Goal: Check status: Check status

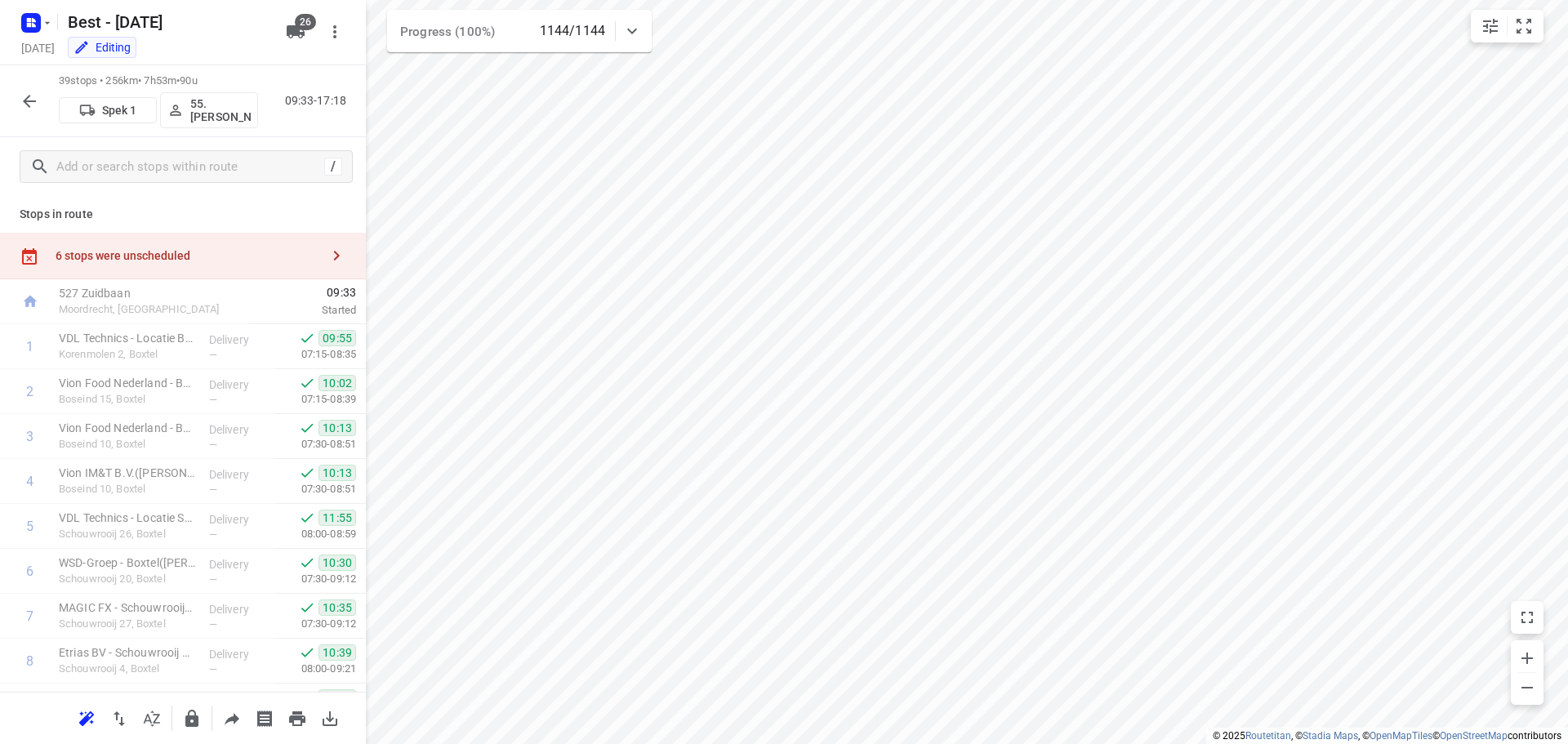
scroll to position [1429, 0]
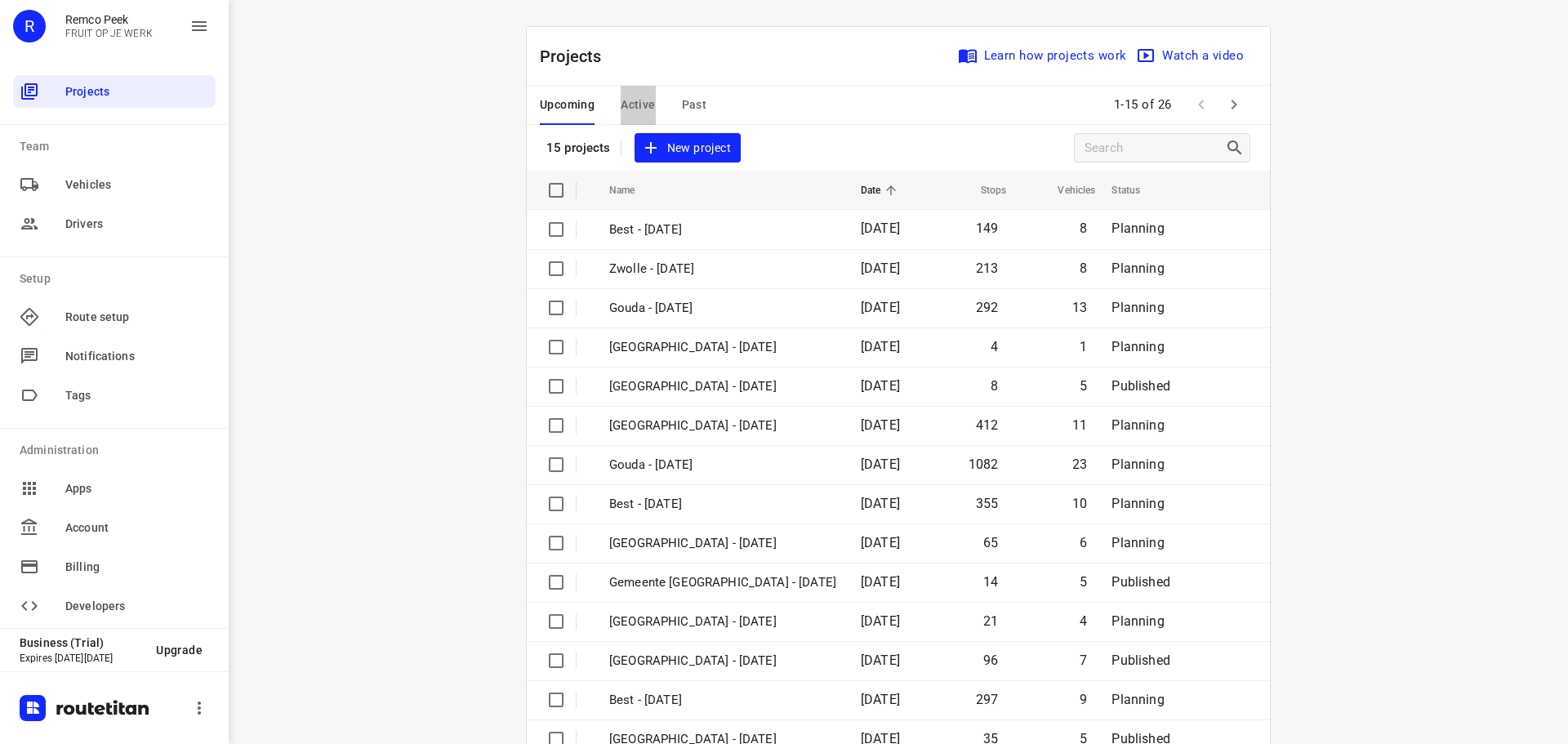
click at [629, 100] on span "Active" at bounding box center [638, 104] width 34 height 20
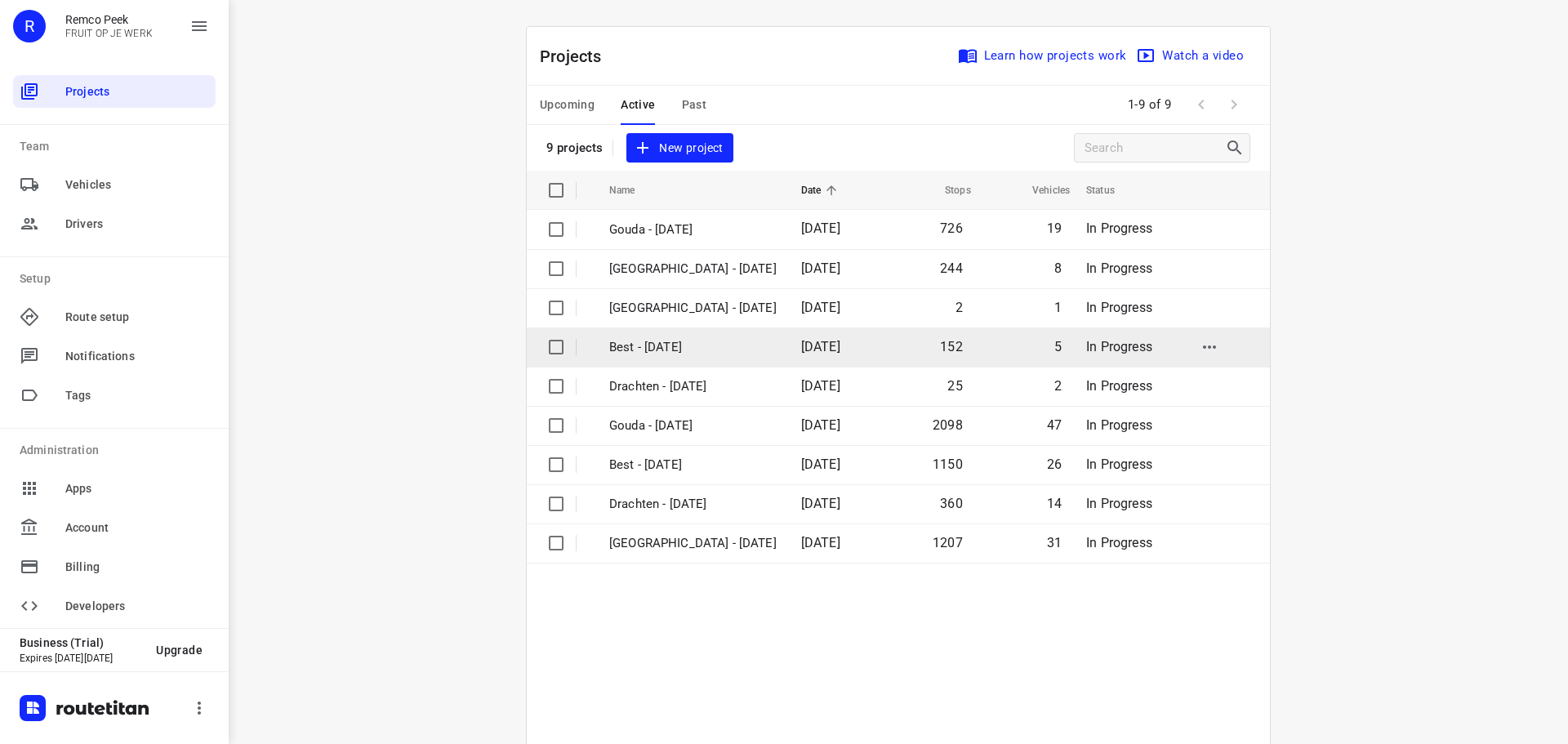
click at [656, 338] on p "Best - Thursday" at bounding box center [693, 347] width 167 height 19
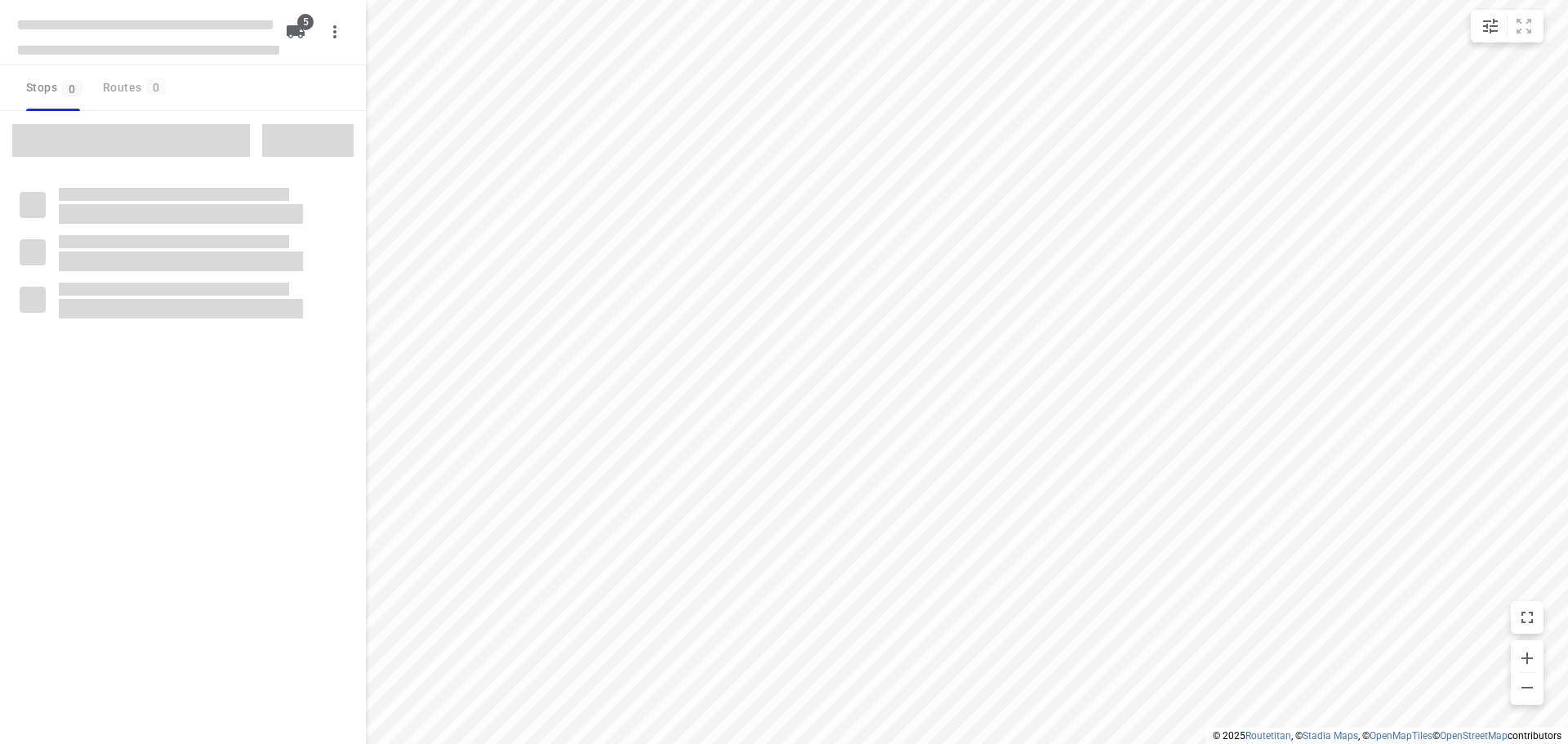
checkbox input "true"
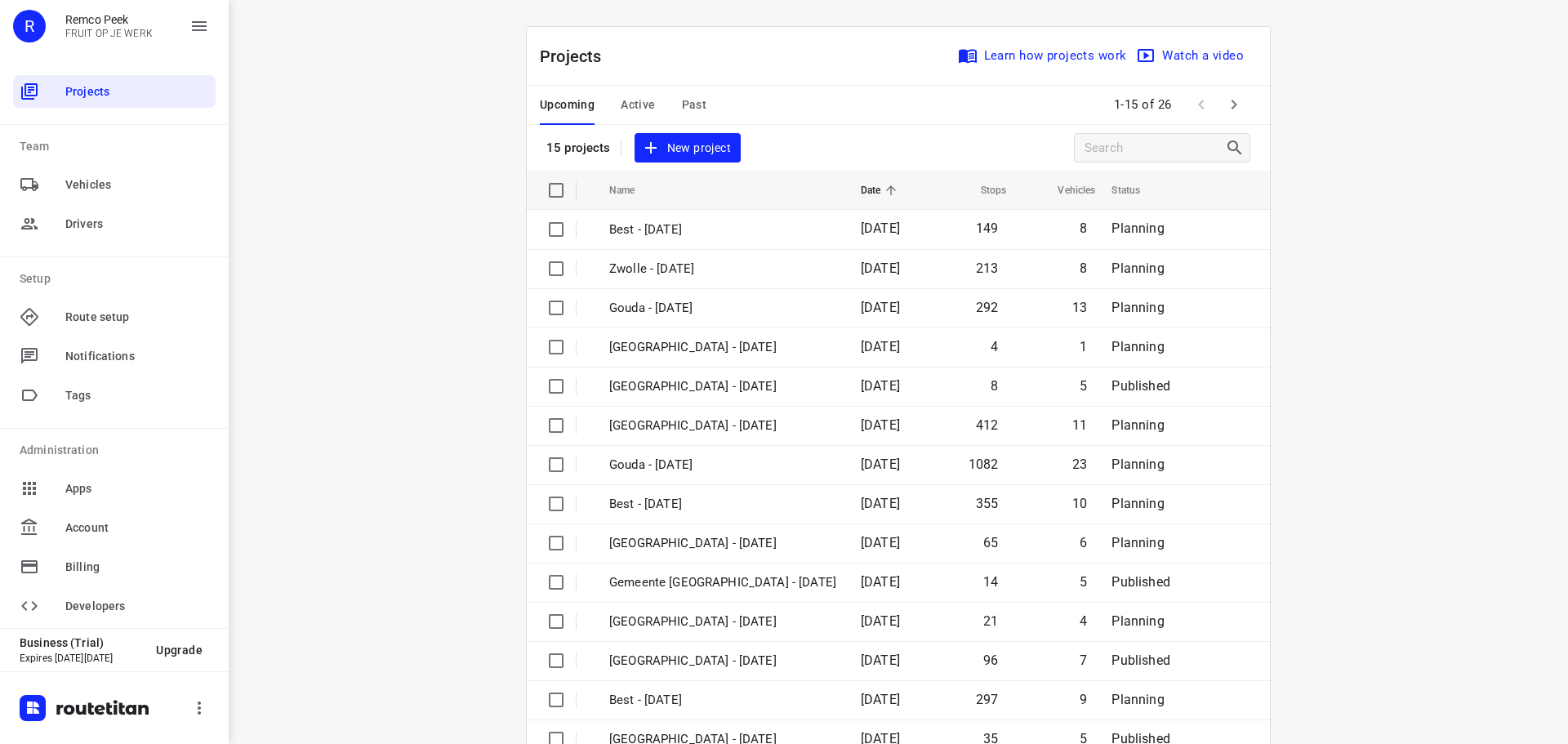
click at [662, 102] on div "Upcoming Active Past" at bounding box center [636, 105] width 192 height 39
click at [682, 101] on span "Past" at bounding box center [694, 104] width 25 height 20
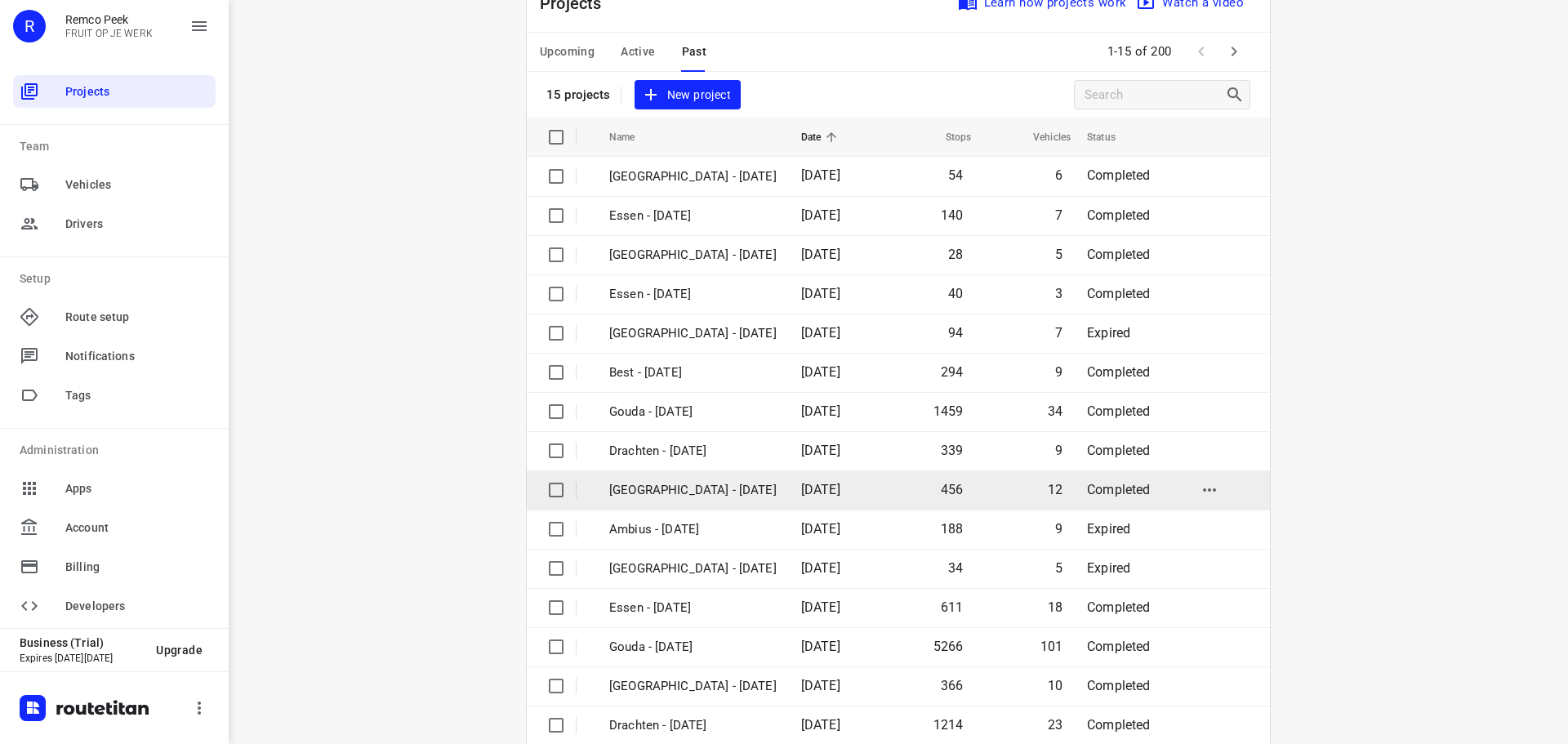
scroll to position [82, 0]
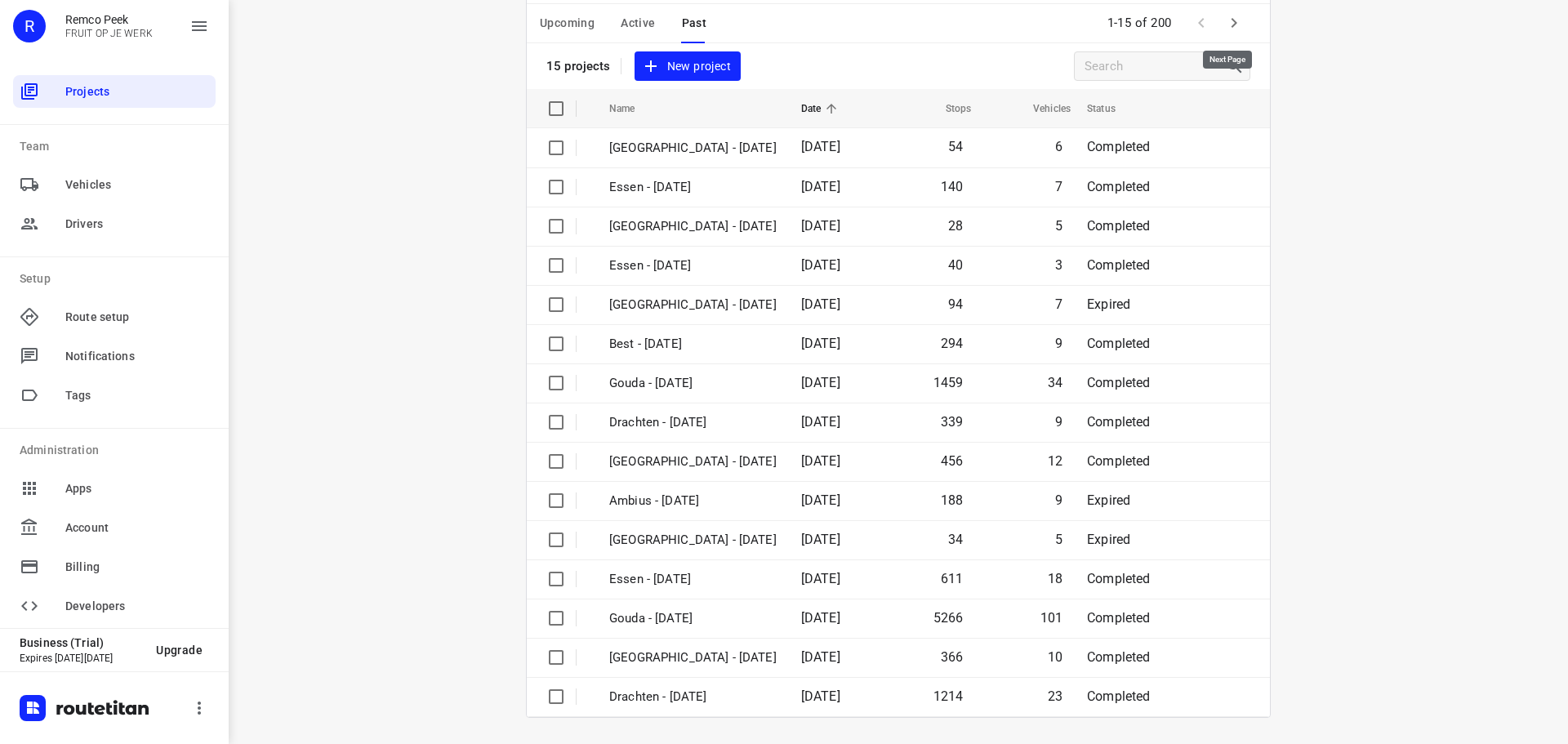
click at [1231, 22] on icon "button" at bounding box center [1234, 23] width 20 height 20
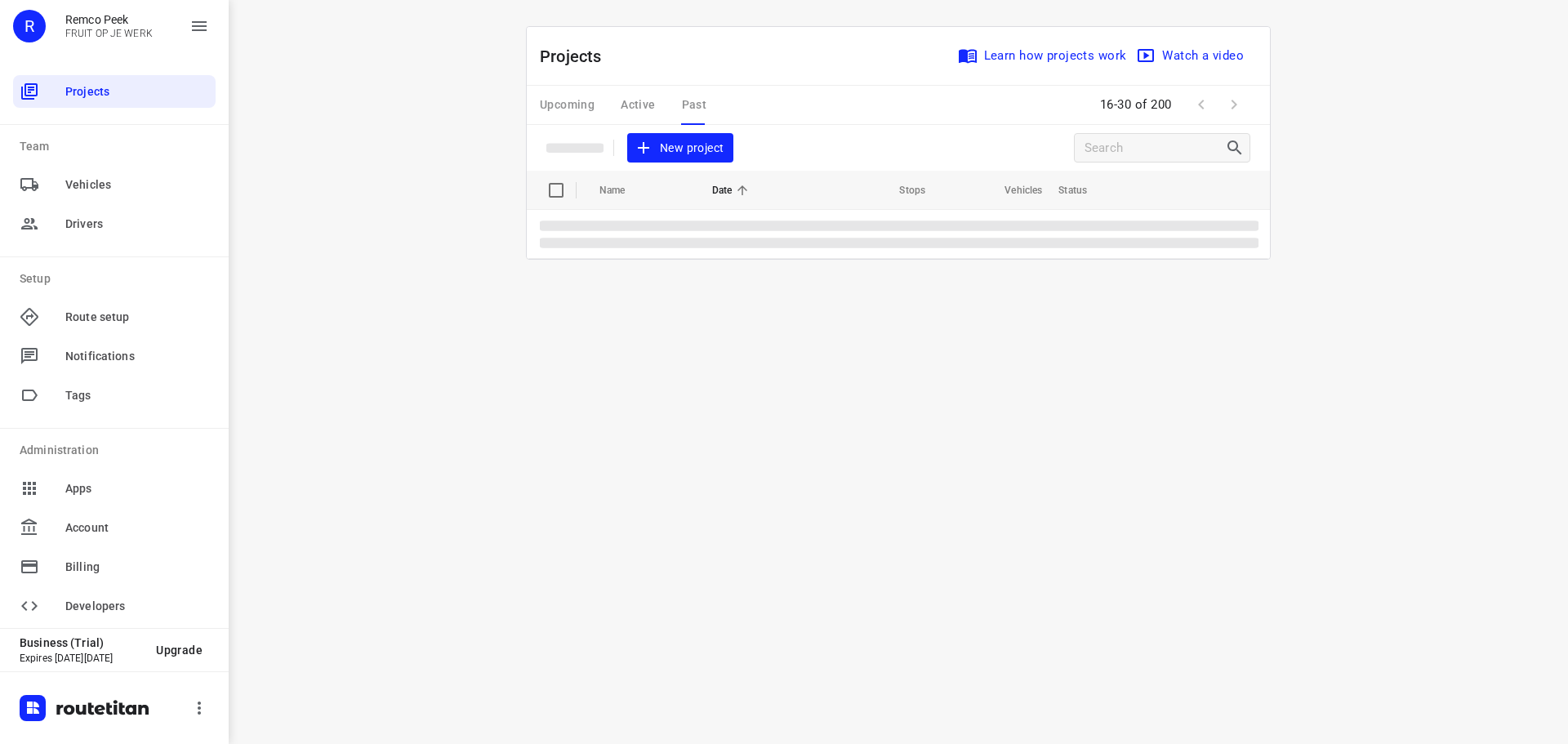
scroll to position [0, 0]
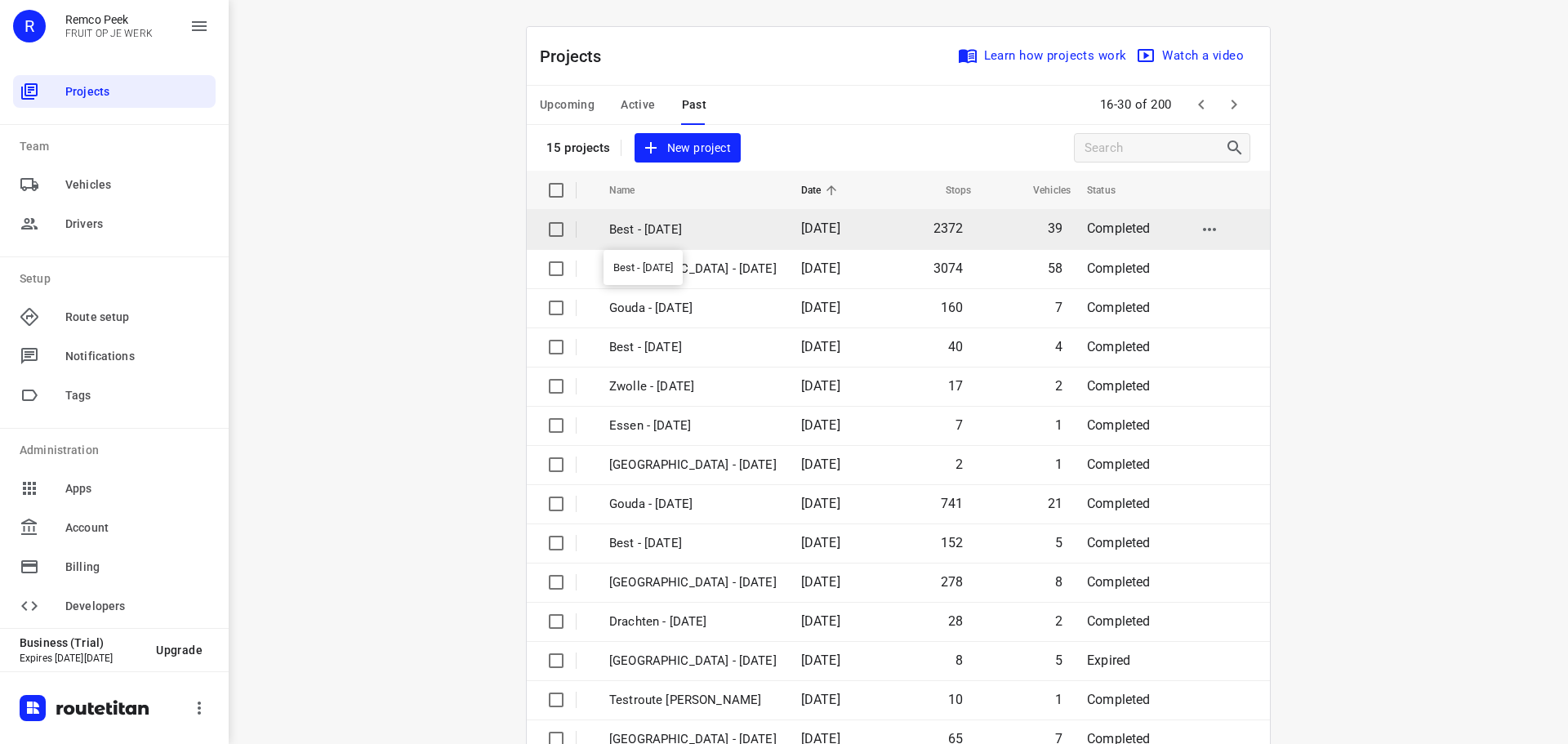
click at [641, 230] on p "Best - Monday" at bounding box center [693, 229] width 167 height 19
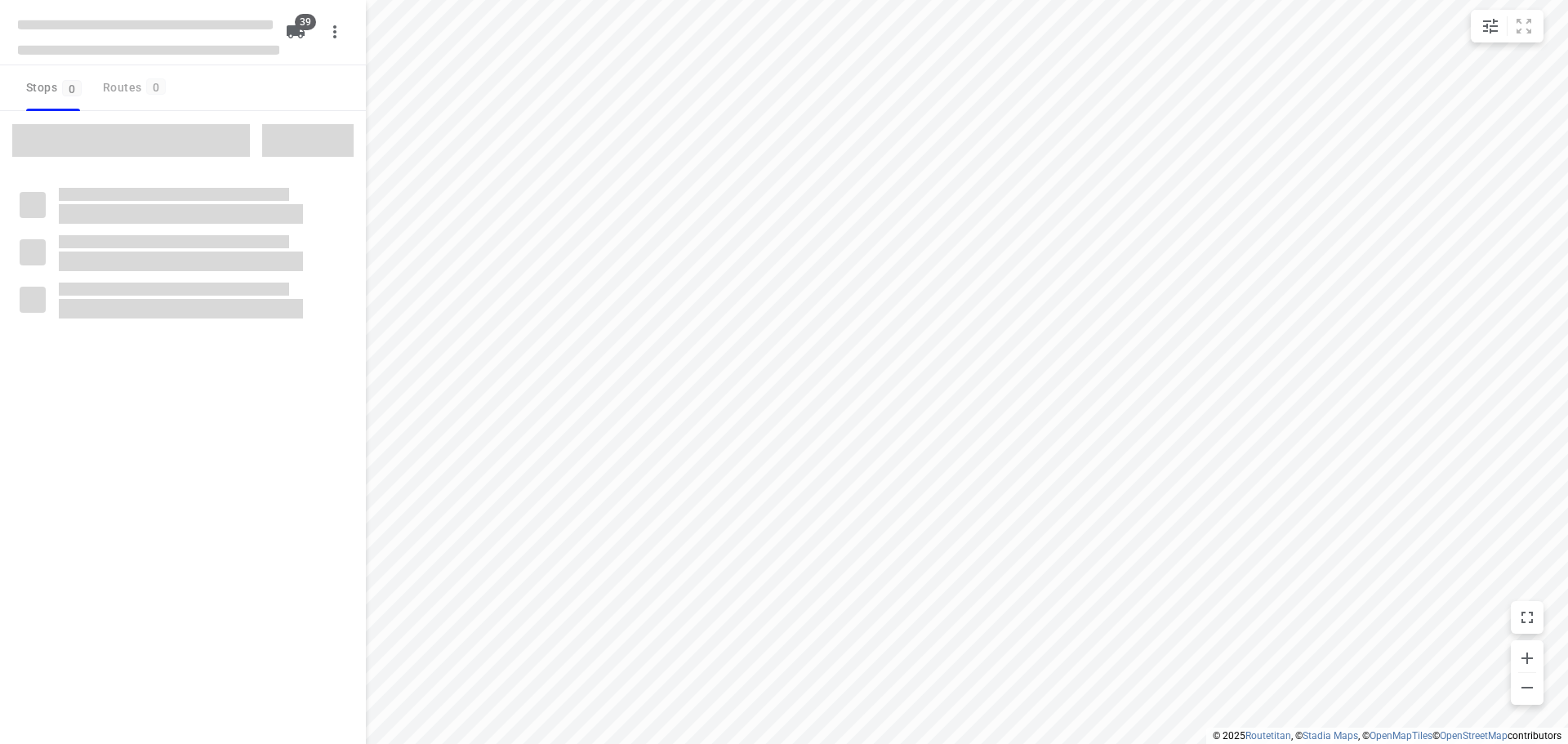
checkbox input "true"
